Goal: Information Seeking & Learning: Learn about a topic

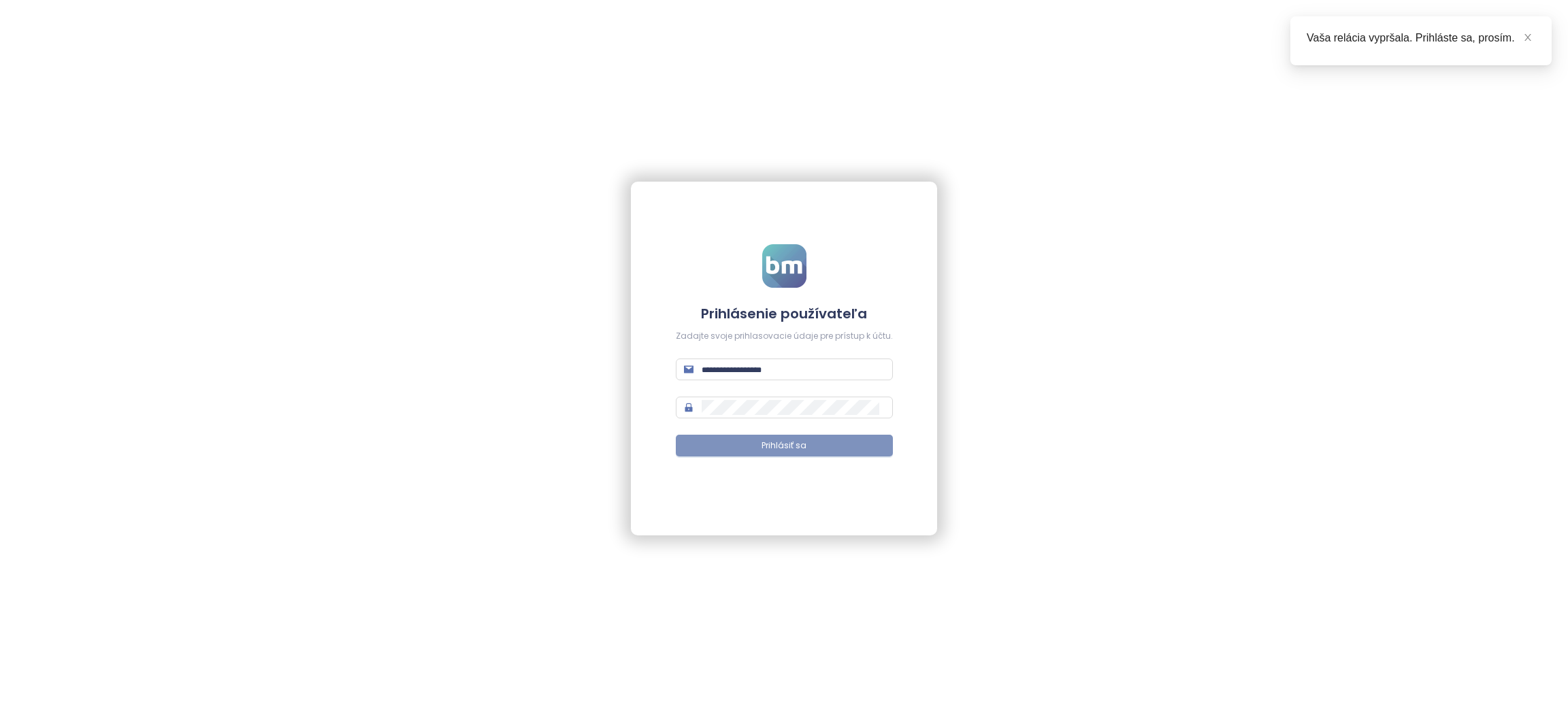
type input "**********"
click at [803, 447] on span "Prihlásiť sa" at bounding box center [784, 446] width 45 height 13
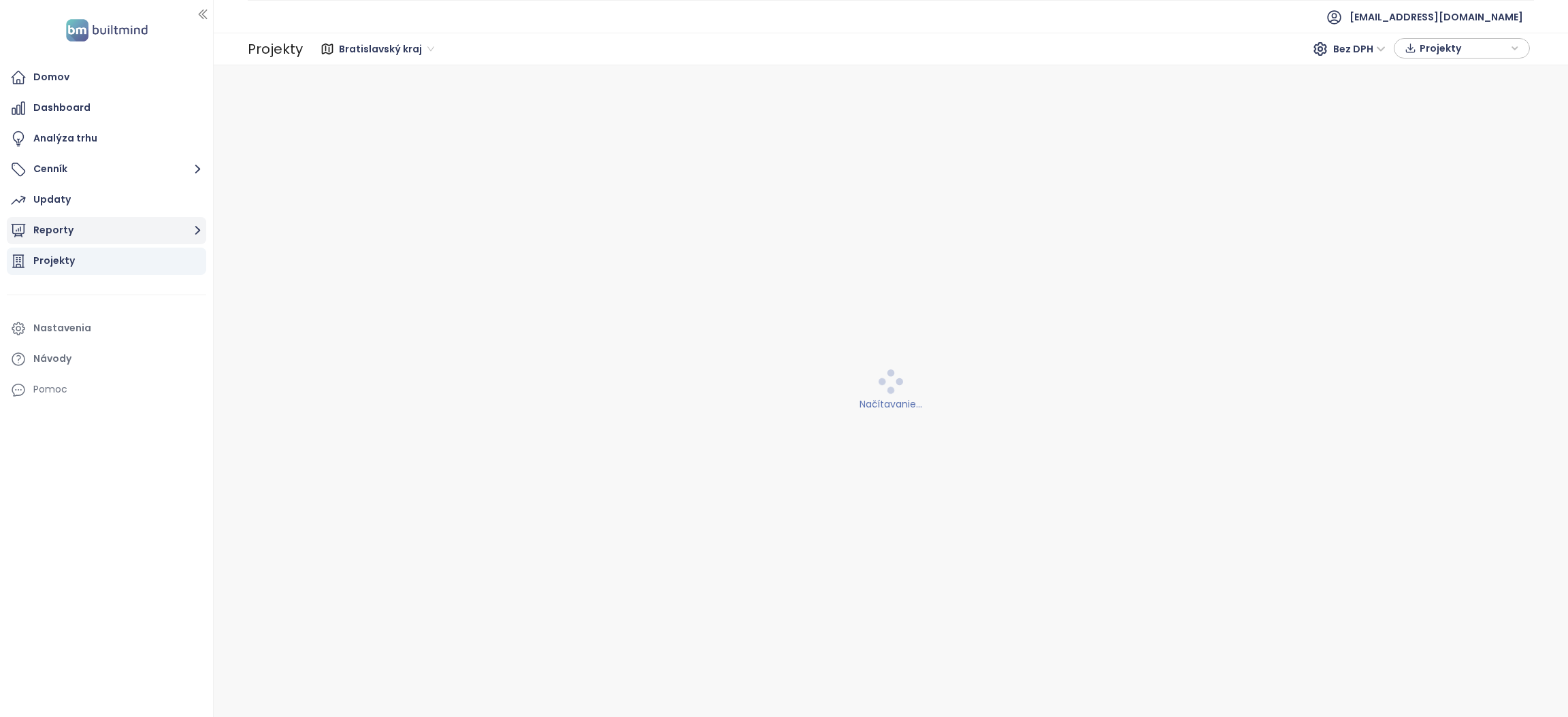
click at [196, 226] on icon "button" at bounding box center [198, 230] width 17 height 17
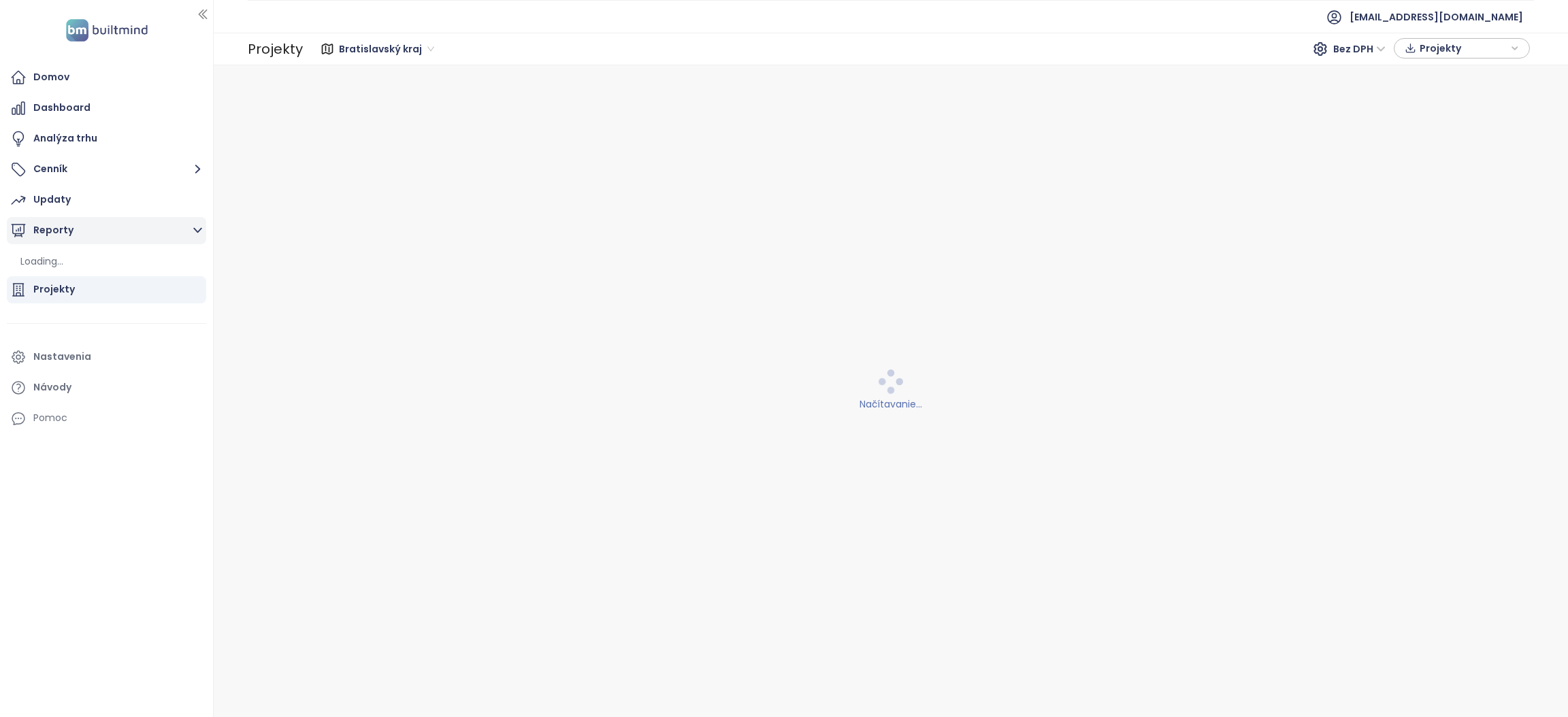
click at [196, 226] on icon "button" at bounding box center [198, 230] width 17 height 17
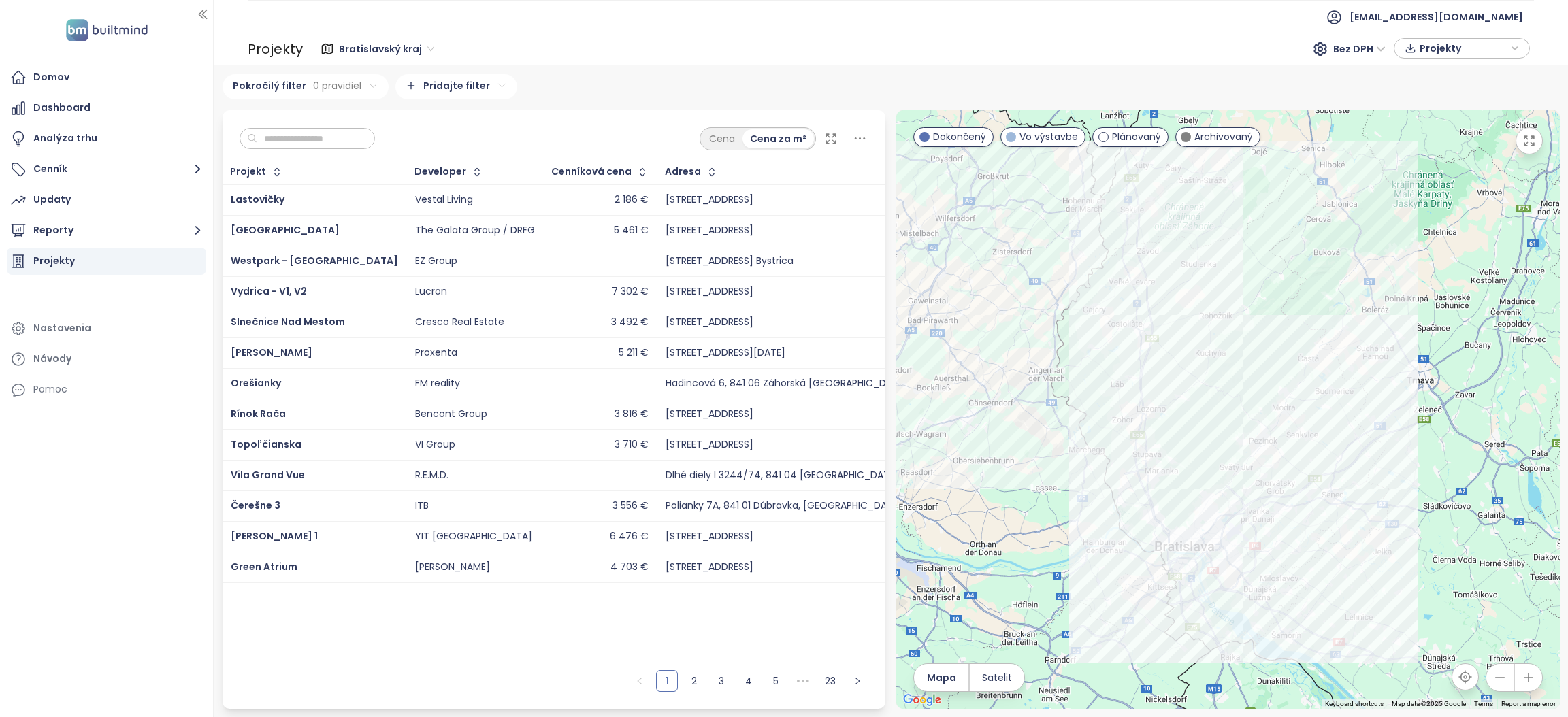
click at [367, 145] on input "text" at bounding box center [312, 139] width 110 height 21
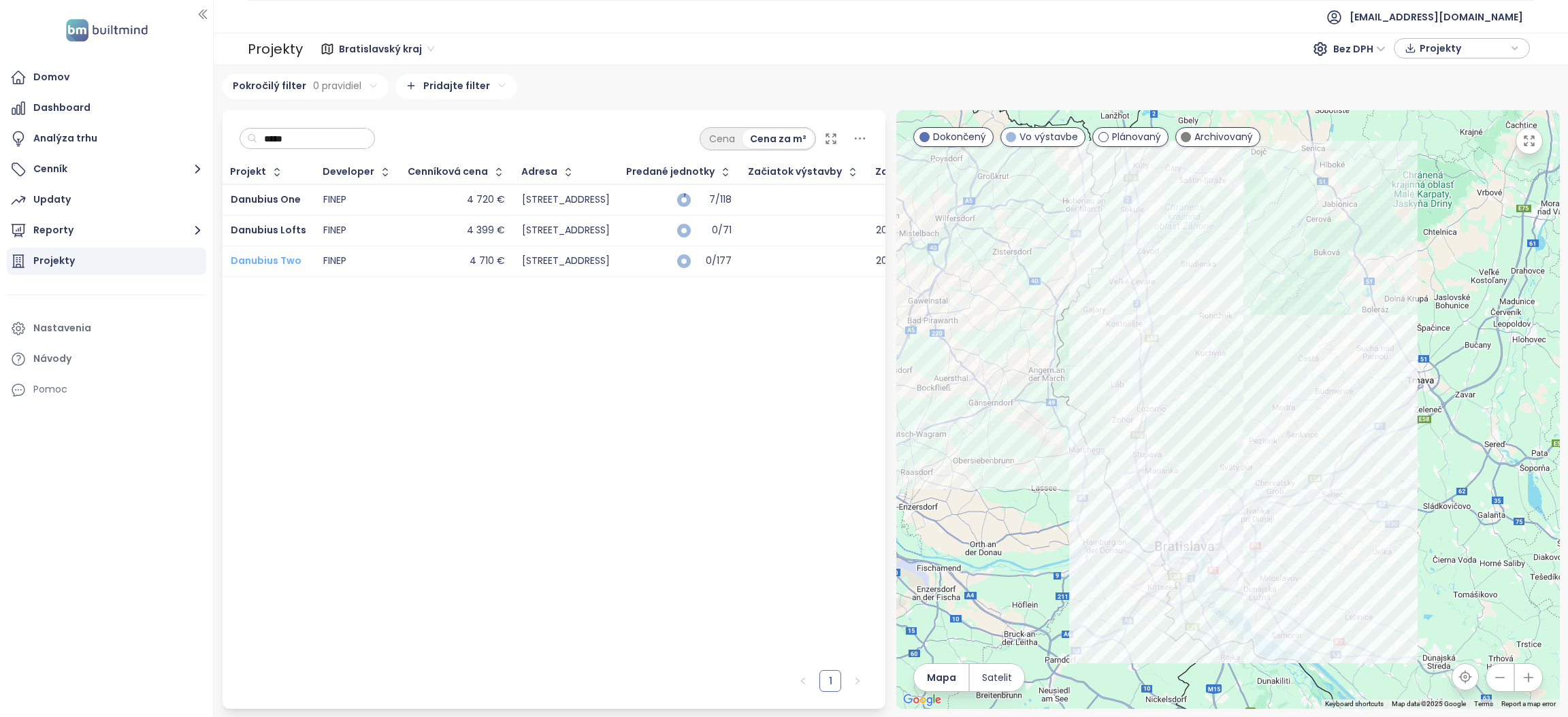
type input "*****"
click at [257, 263] on span "Danubius Two" at bounding box center [265, 260] width 70 height 14
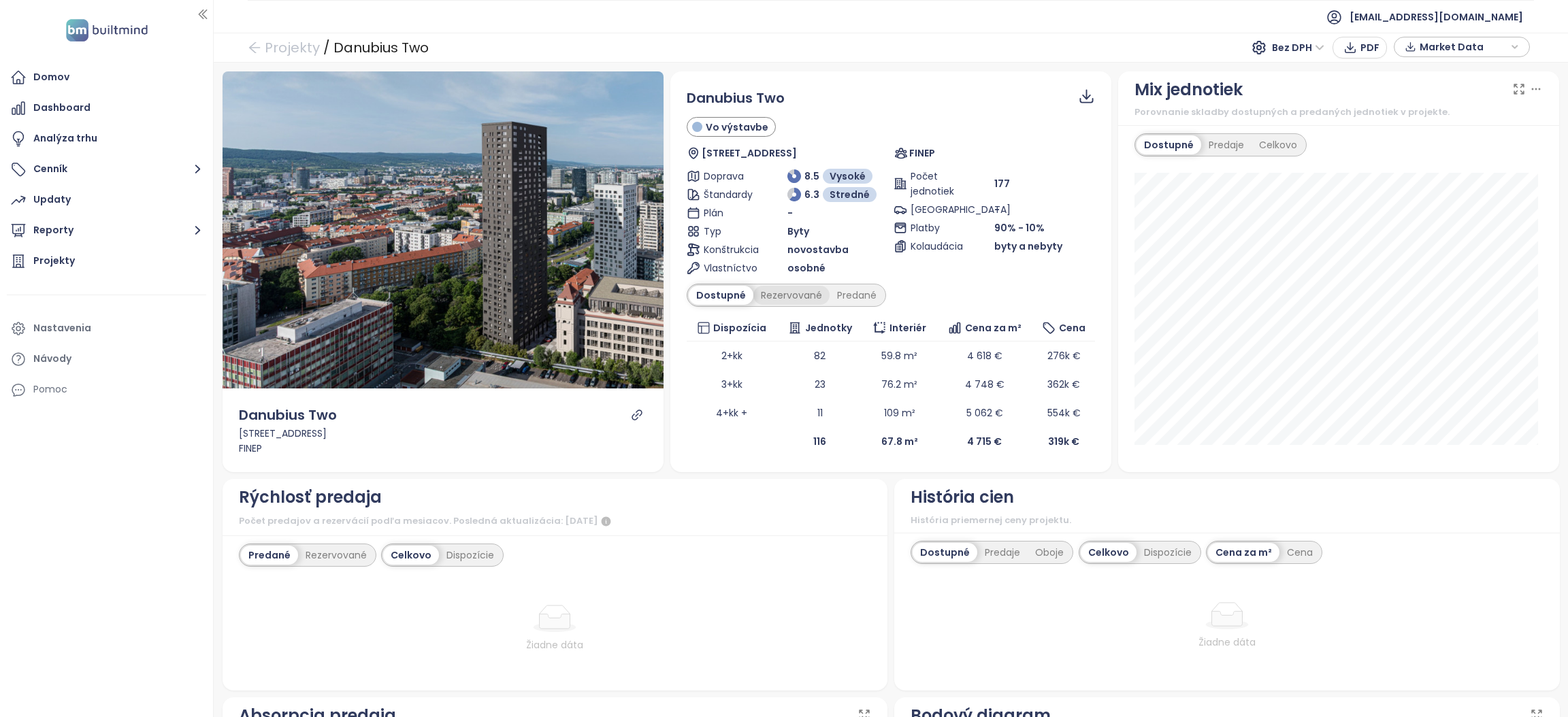
click at [794, 295] on div "Rezervované" at bounding box center [791, 295] width 76 height 19
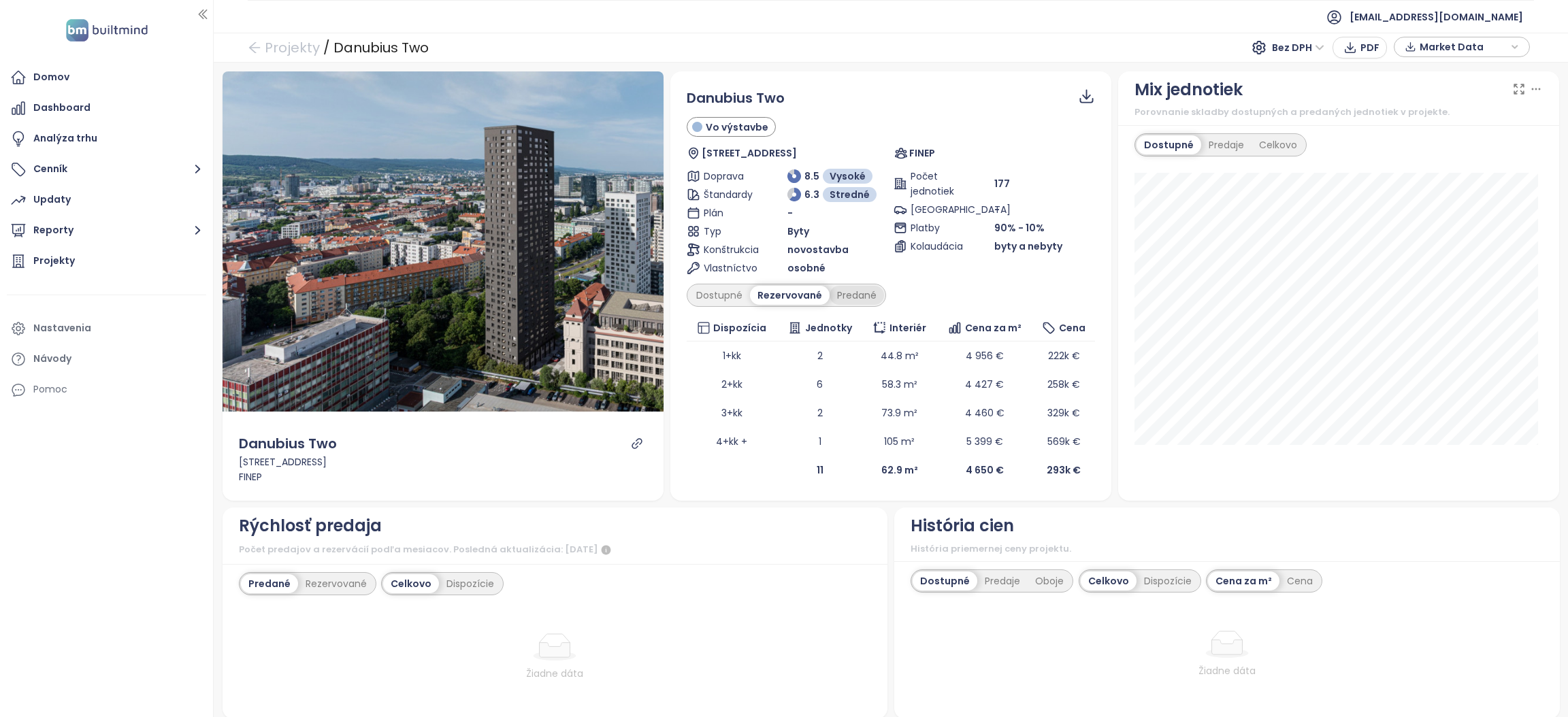
click at [847, 293] on div "Predané" at bounding box center [857, 295] width 55 height 19
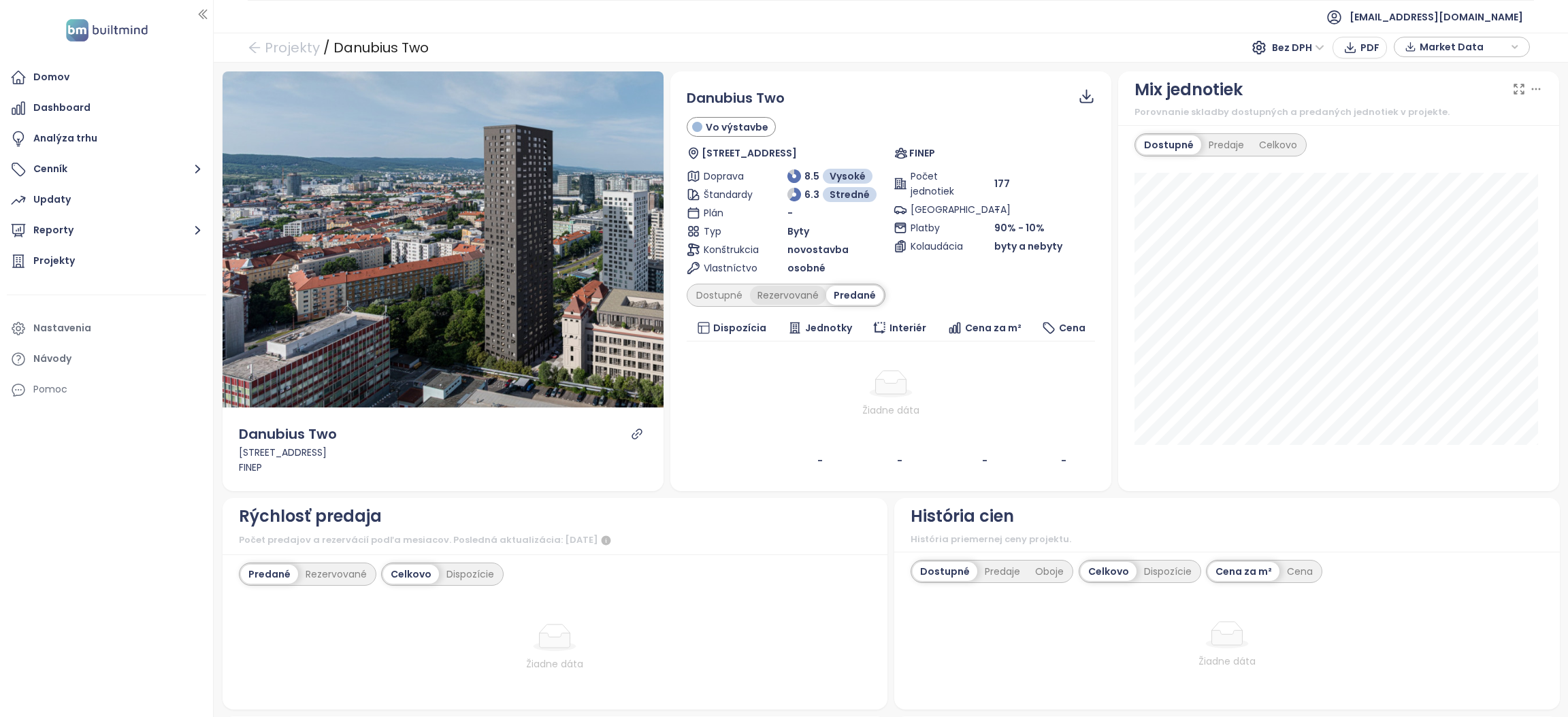
click at [786, 292] on div "Rezervované" at bounding box center [788, 295] width 76 height 19
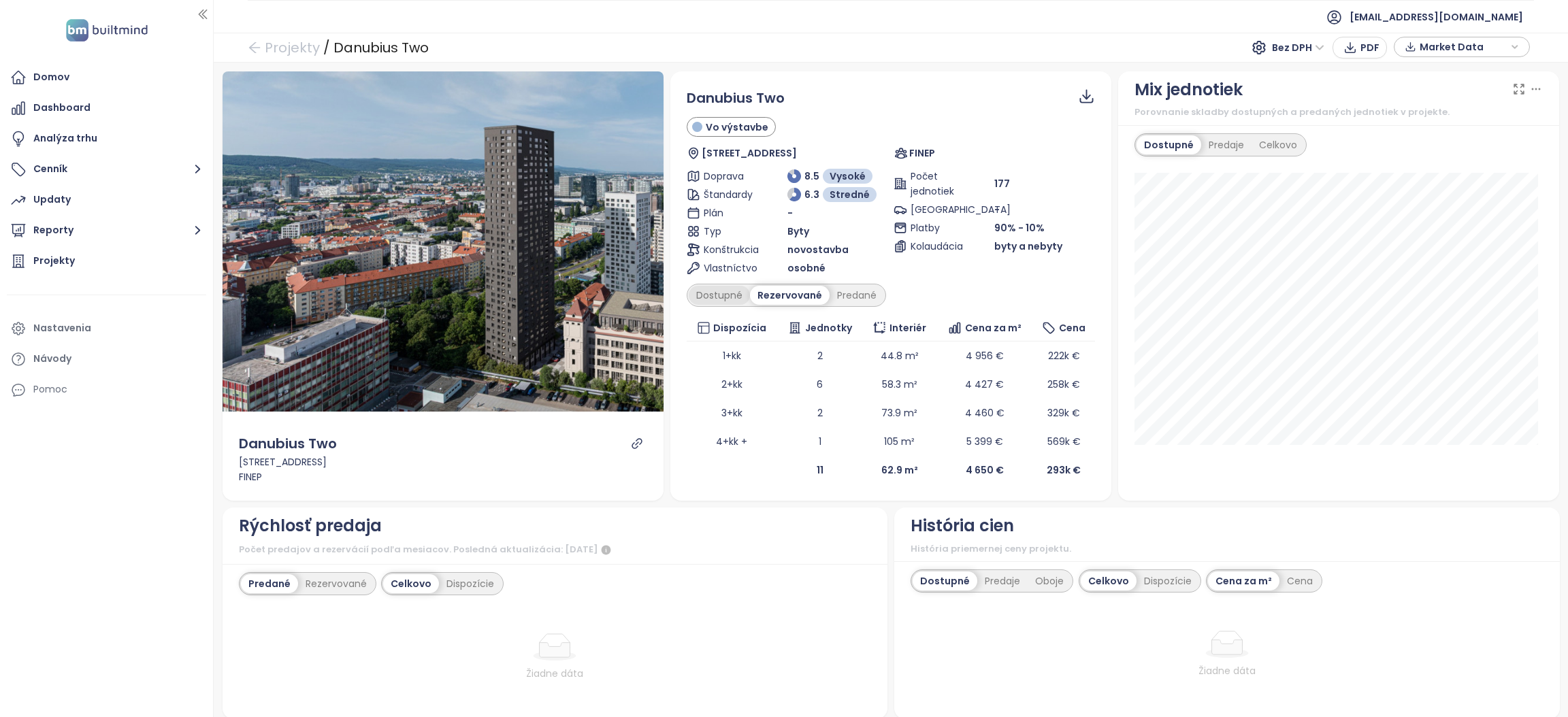
click at [706, 288] on div "Dostupné" at bounding box center [720, 295] width 61 height 19
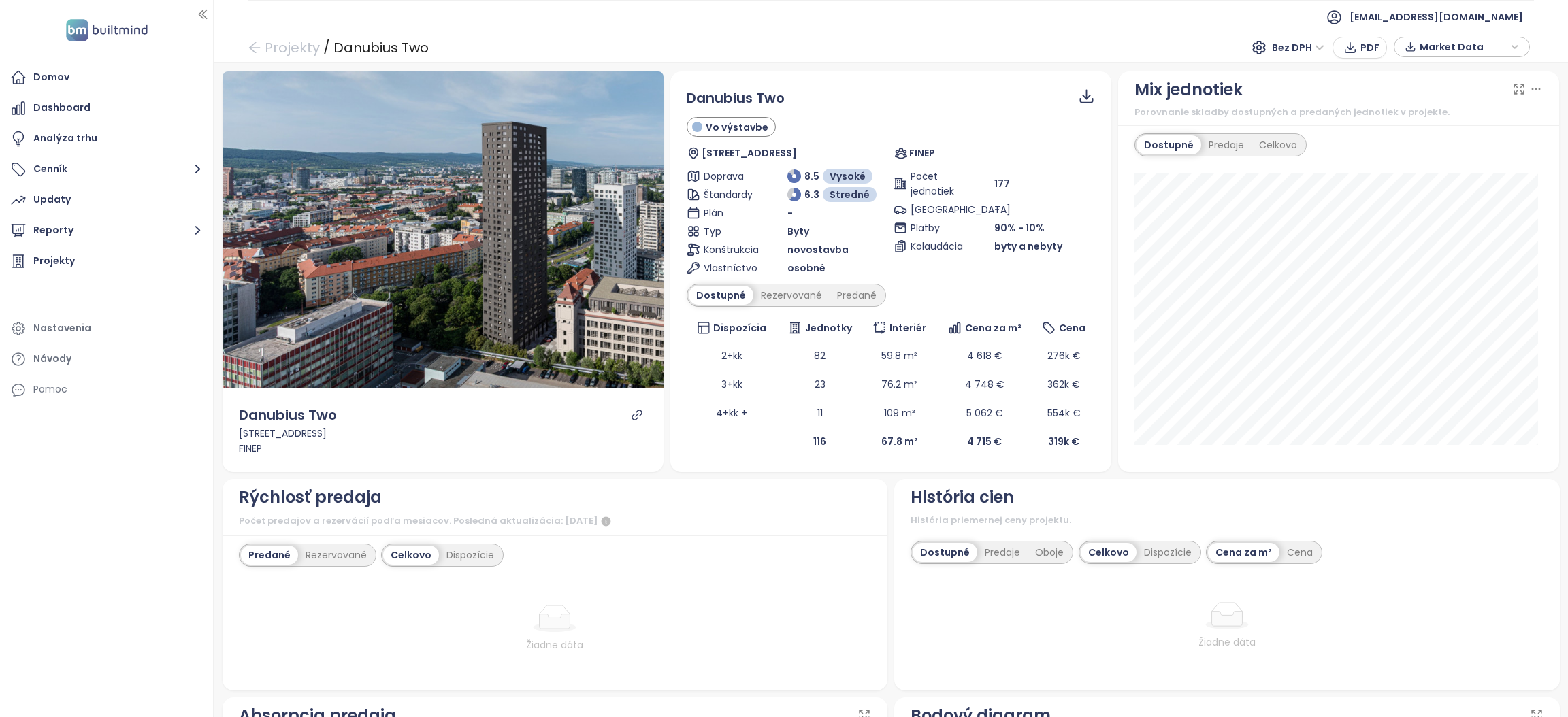
click at [877, 292] on div "Dostupné Rezervované Predané" at bounding box center [786, 295] width 199 height 23
click at [847, 294] on div "Predané" at bounding box center [857, 295] width 55 height 19
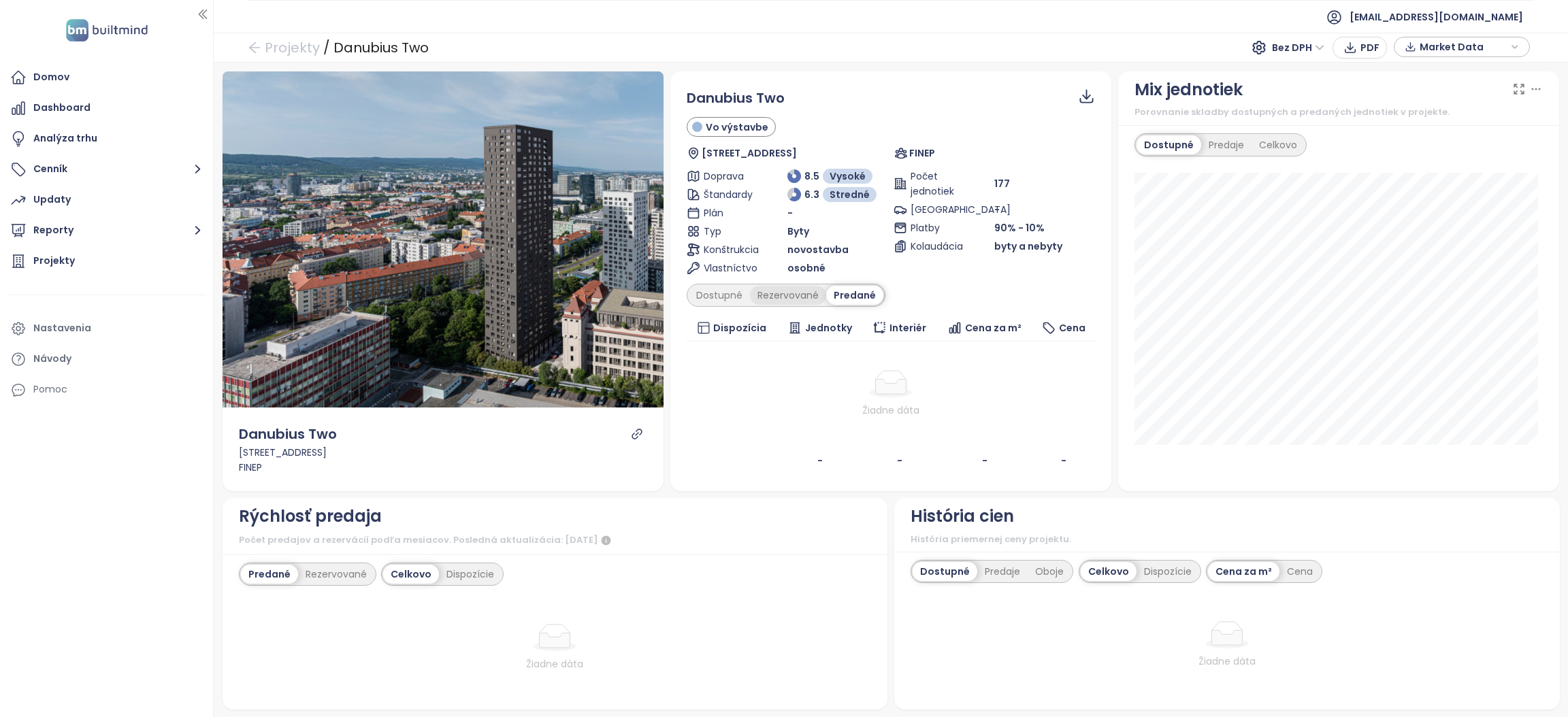
click at [781, 292] on div "Rezervované" at bounding box center [788, 295] width 76 height 19
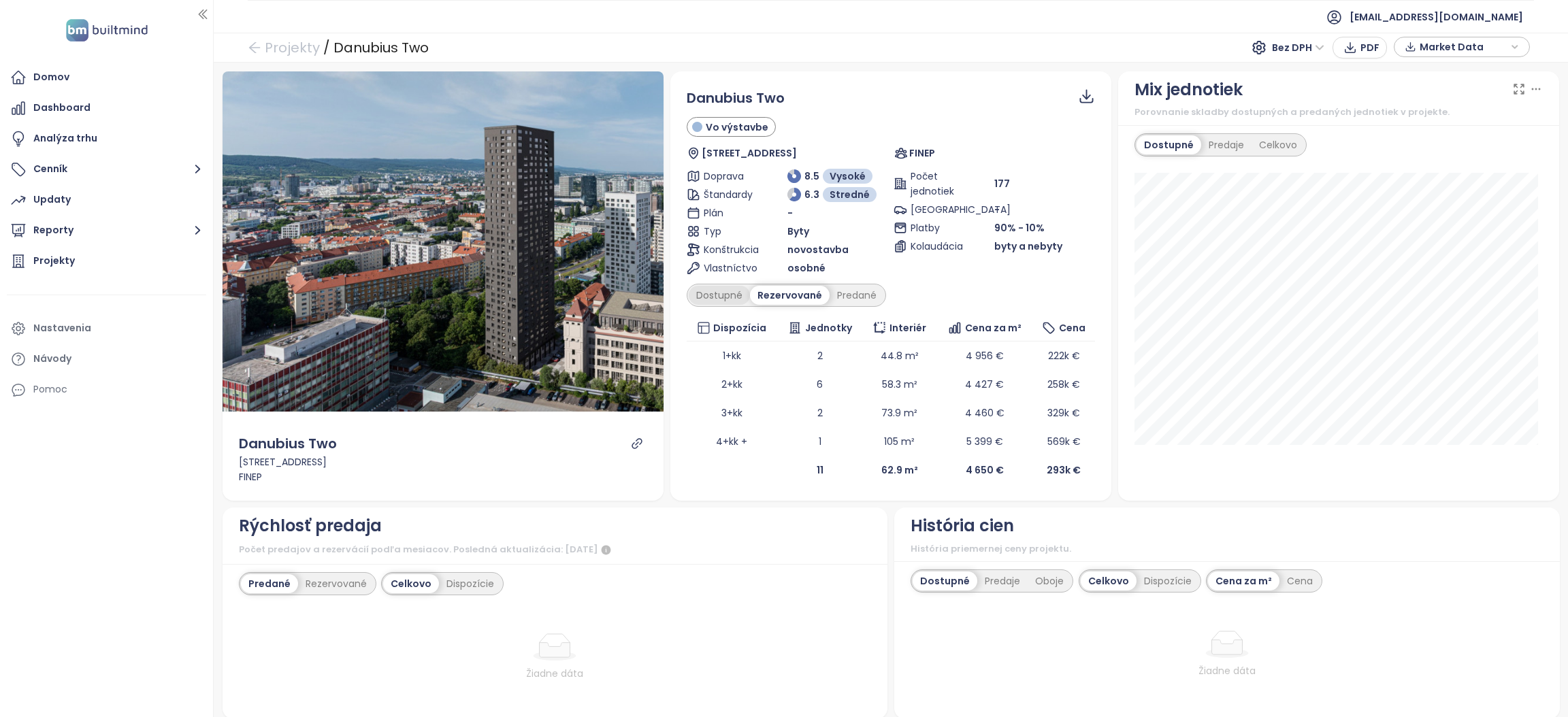
click at [715, 291] on div "Dostupné" at bounding box center [720, 295] width 61 height 19
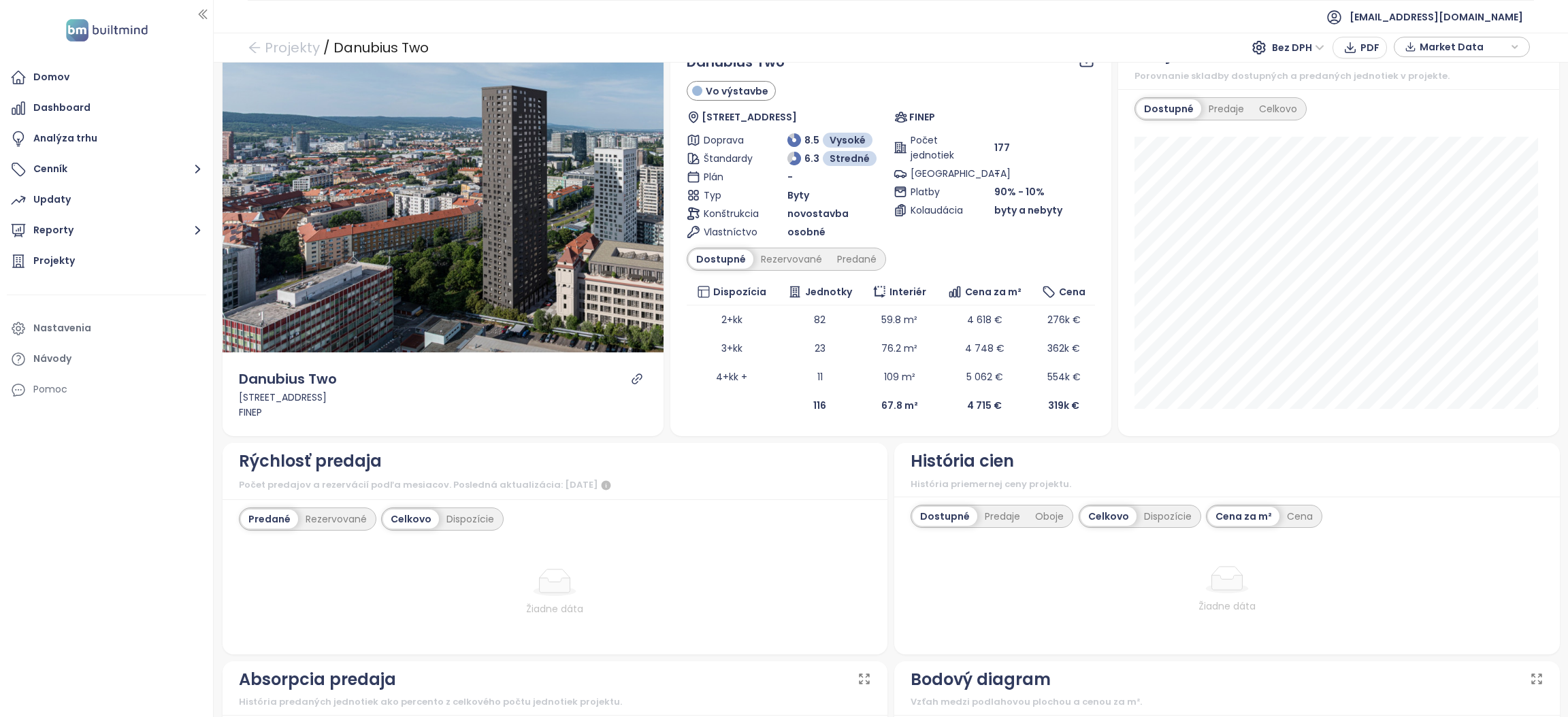
scroll to position [36, 0]
click at [778, 261] on div "Rezervované" at bounding box center [791, 260] width 76 height 19
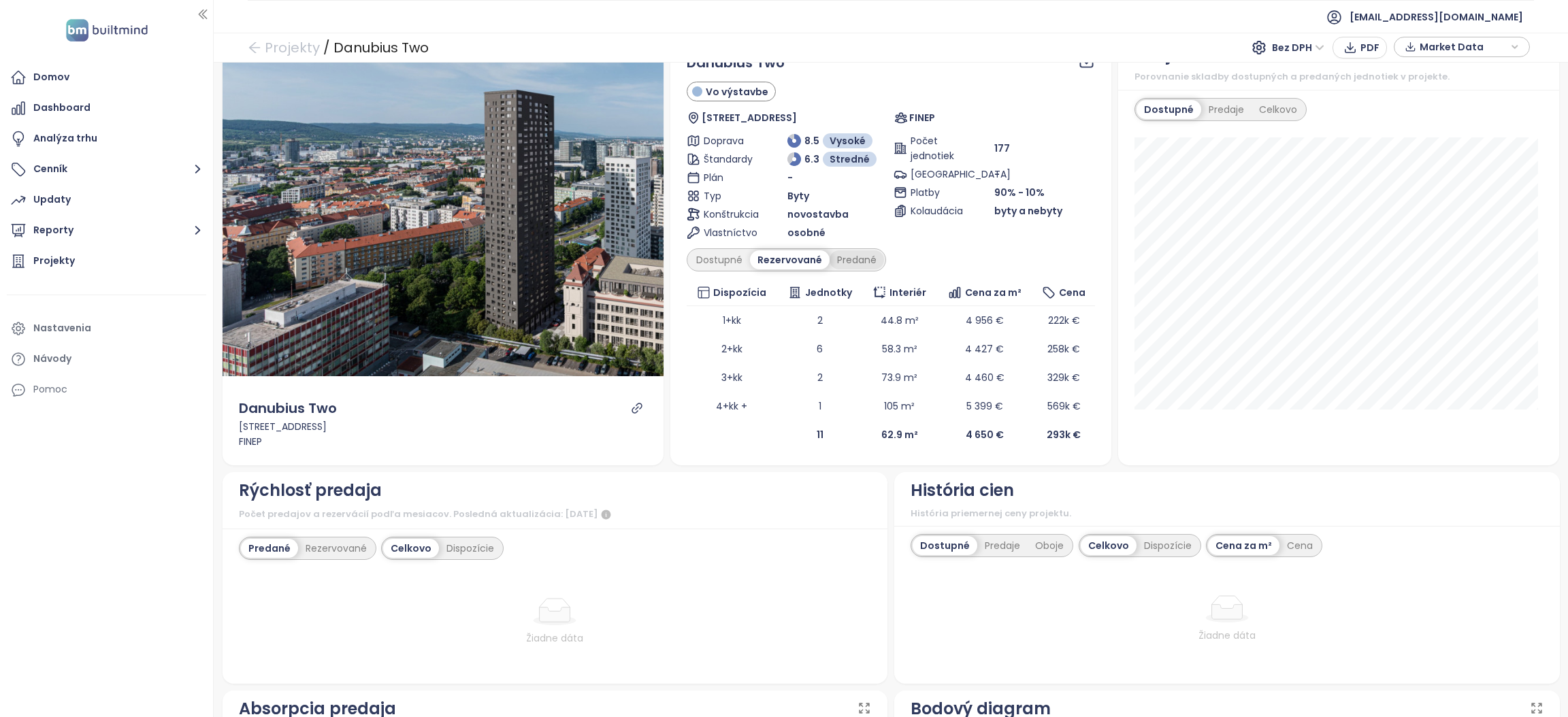
click at [856, 263] on div "Predané" at bounding box center [857, 260] width 55 height 19
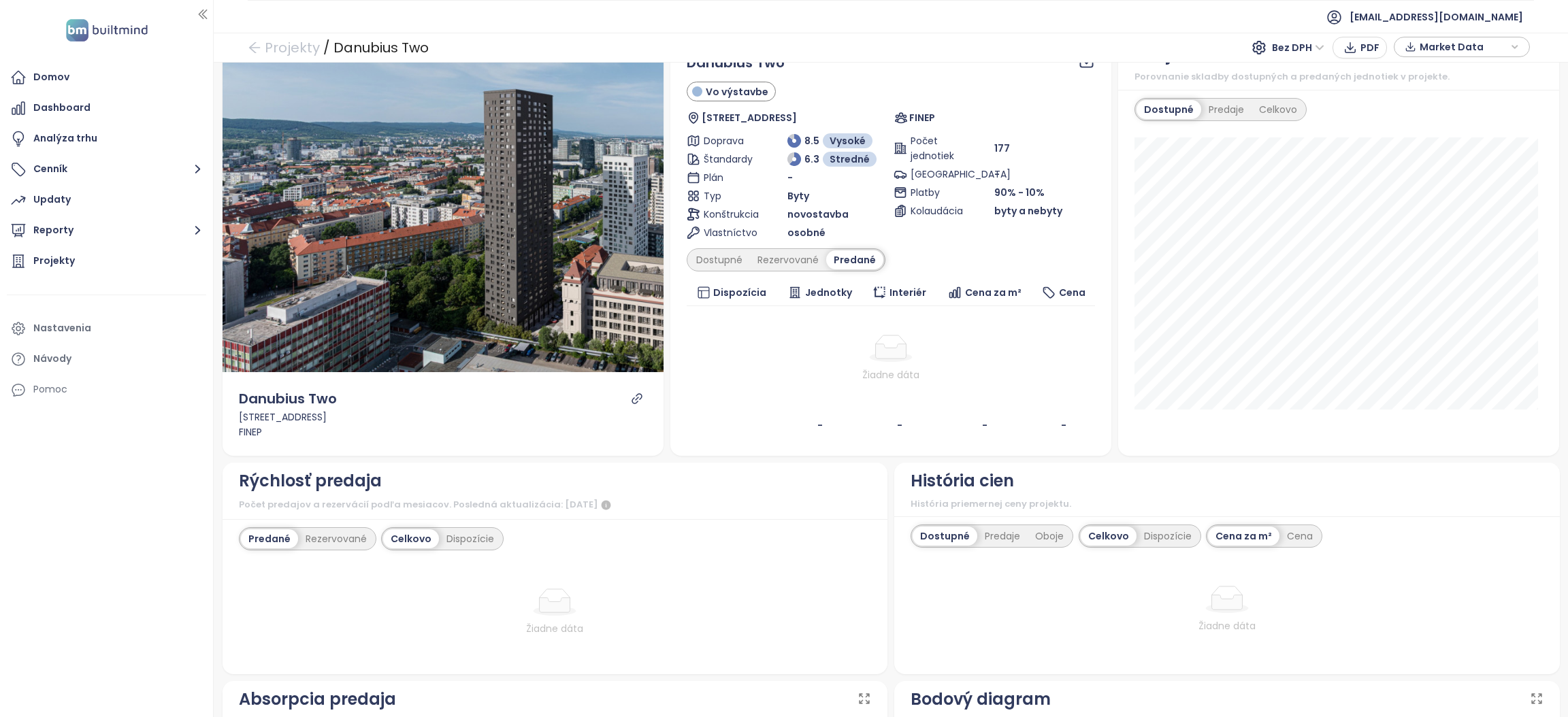
scroll to position [0, 0]
